Goal: Navigation & Orientation: Understand site structure

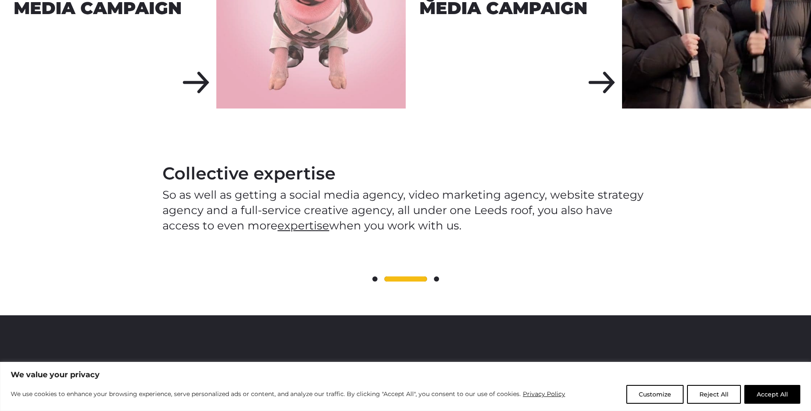
scroll to position [1155, 0]
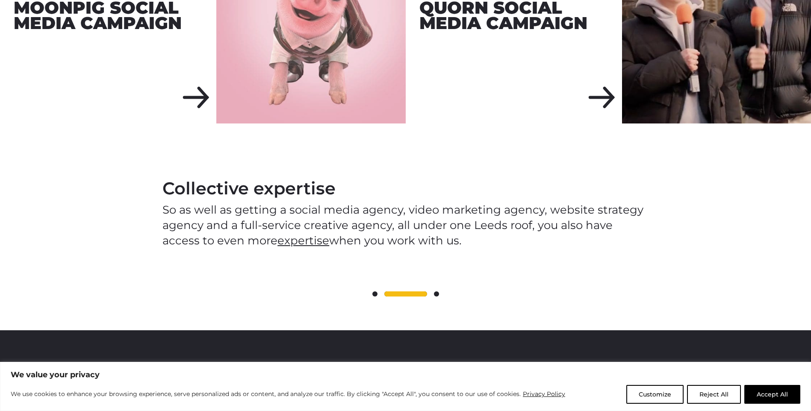
click at [375, 292] on span at bounding box center [375, 294] width 5 height 5
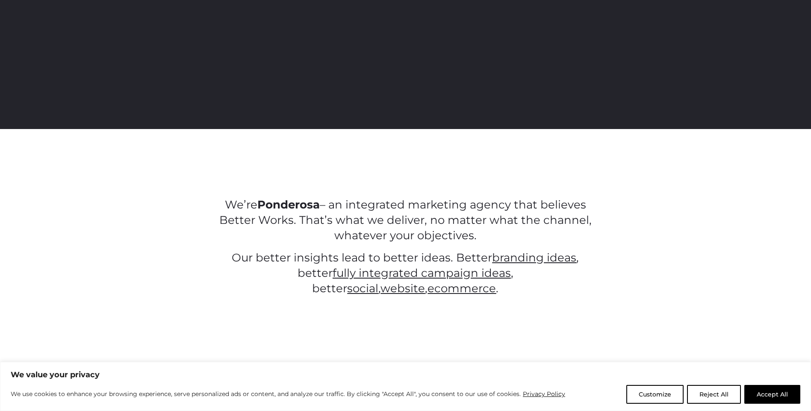
scroll to position [0, 0]
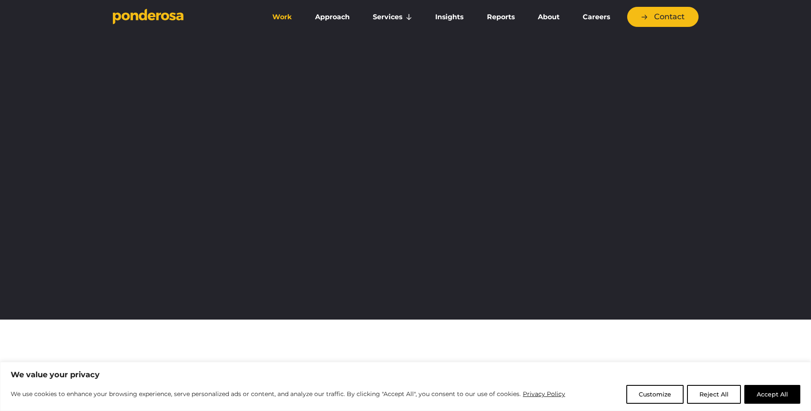
click at [286, 18] on link "Work" at bounding box center [282, 17] width 39 height 18
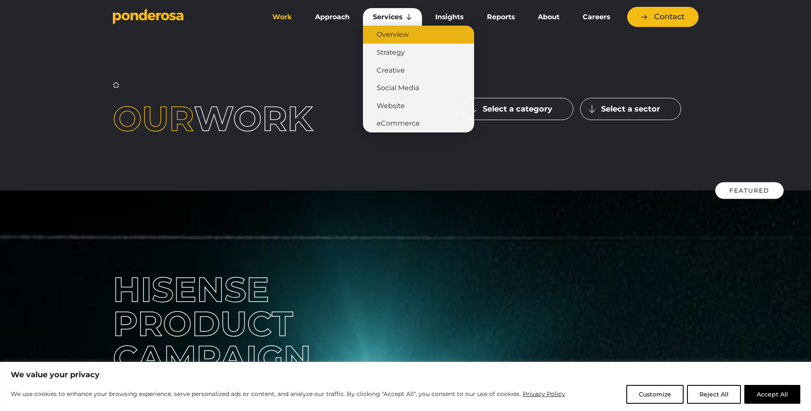
click at [390, 37] on link "Overview" at bounding box center [418, 35] width 111 height 18
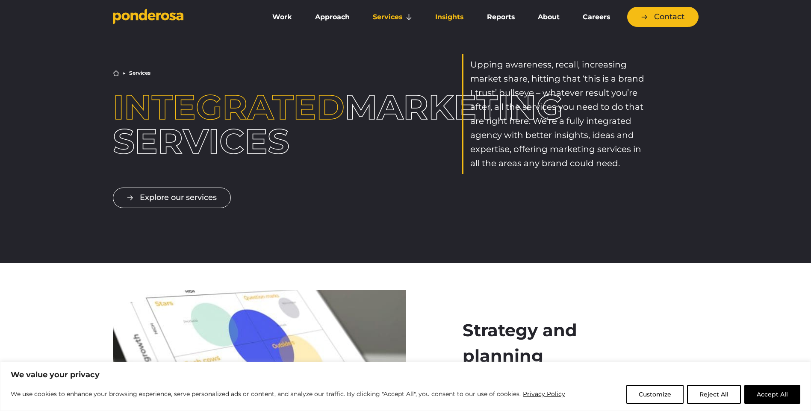
click at [452, 13] on link "Insights" at bounding box center [450, 17] width 48 height 18
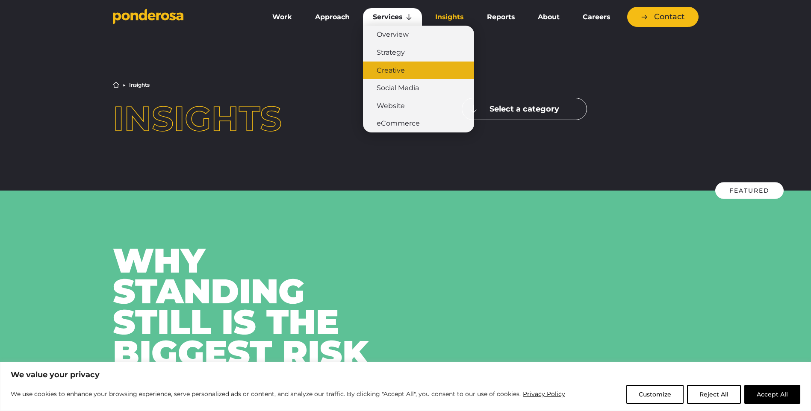
click at [387, 68] on link "Creative" at bounding box center [418, 71] width 111 height 18
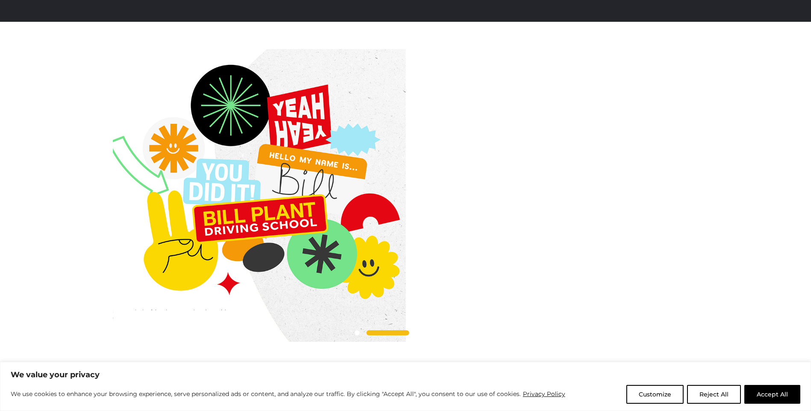
scroll to position [257, 0]
